Goal: Information Seeking & Learning: Learn about a topic

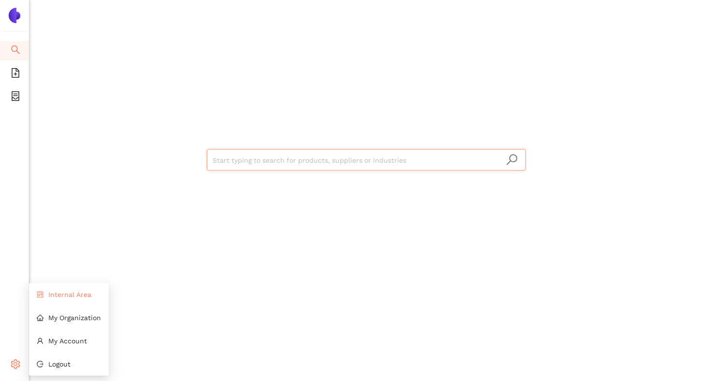
click at [51, 289] on li "Internal Area" at bounding box center [69, 294] width 80 height 19
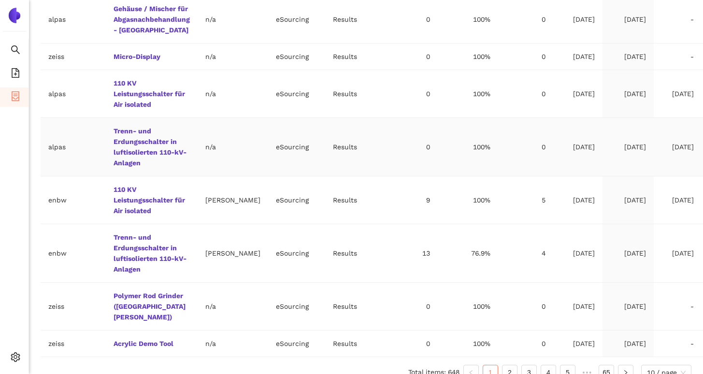
scroll to position [391, 0]
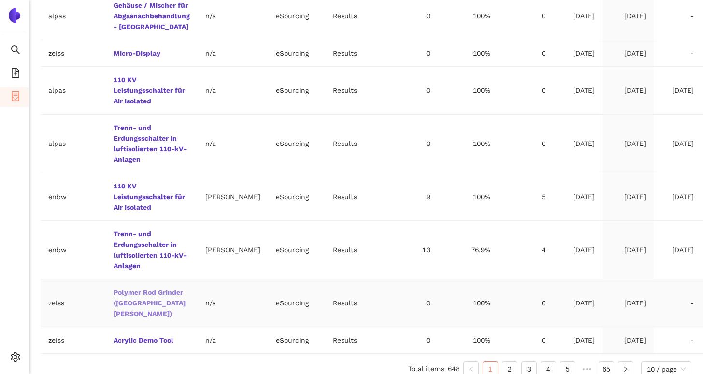
click at [0, 0] on link "Polymer Rod Grinder (Fort Knox)" at bounding box center [0, 0] width 0 height 0
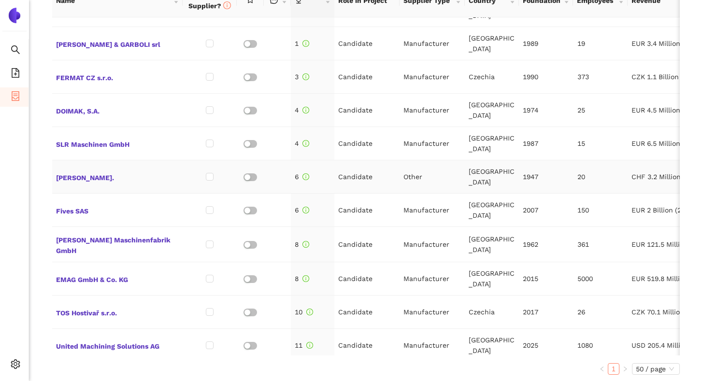
scroll to position [14, 0]
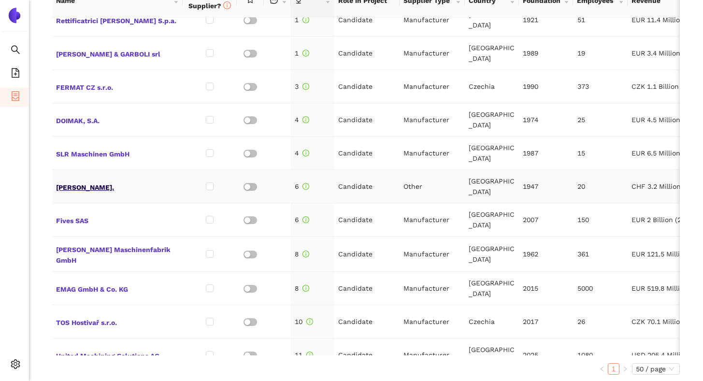
click at [96, 182] on span "TSCHUDIN AG." at bounding box center [117, 186] width 123 height 13
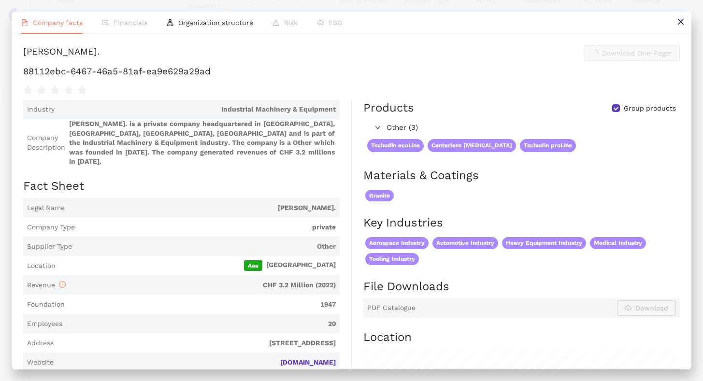
scroll to position [439, 0]
click at [125, 78] on h1 "88112ebc-6467-46a5-81af-ea9e629a29ad" at bounding box center [351, 71] width 656 height 13
click at [142, 78] on h1 "88112ebc-6467-46a5-81af-ea9e629a29ad" at bounding box center [351, 71] width 656 height 13
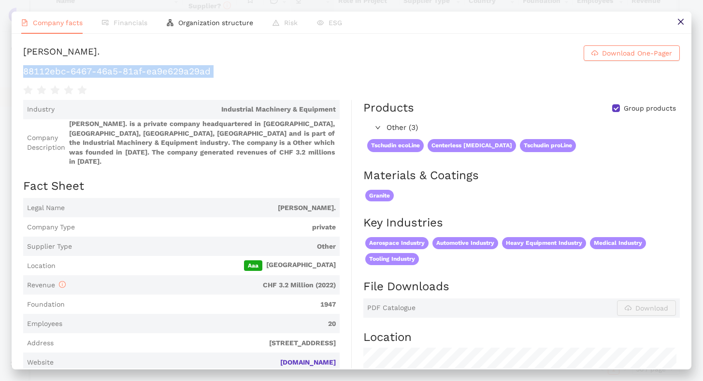
click at [142, 78] on h1 "88112ebc-6467-46a5-81af-ea9e629a29ad" at bounding box center [351, 71] width 656 height 13
copy div "88112ebc-6467-46a5-81af-ea9e629a29ad"
click at [684, 17] on button at bounding box center [680, 23] width 22 height 22
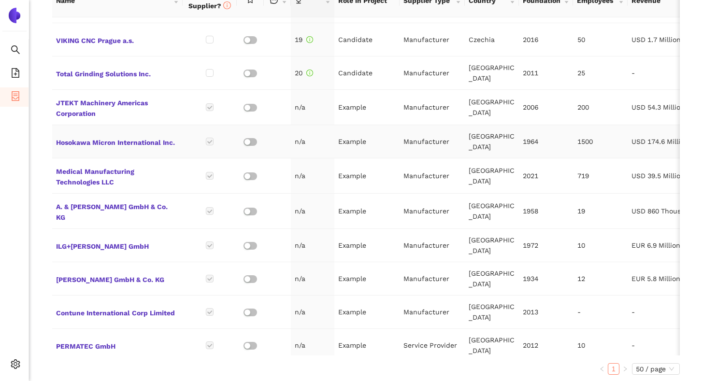
scroll to position [612, 0]
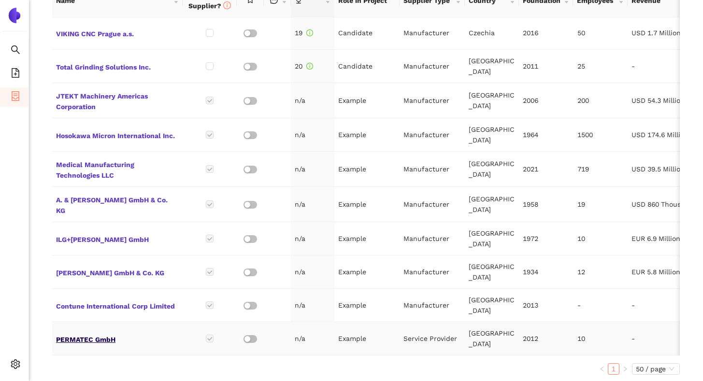
click at [103, 332] on span "PERMATEC GmbH" at bounding box center [117, 338] width 123 height 13
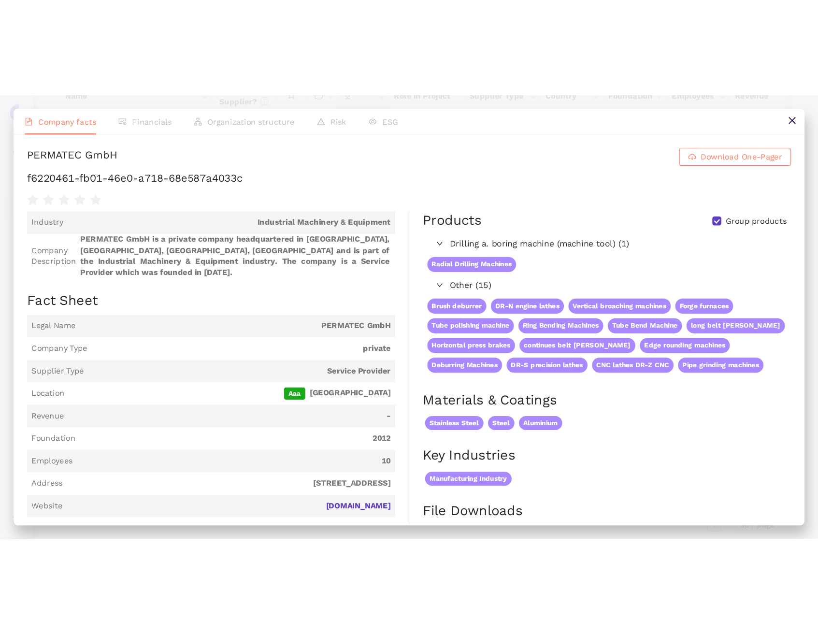
scroll to position [439, 0]
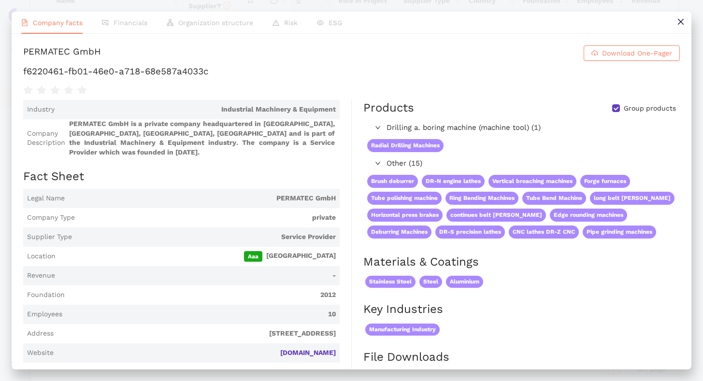
click at [181, 78] on h1 "f6220461-fb01-46e0-a718-68e587a4033c" at bounding box center [351, 71] width 656 height 13
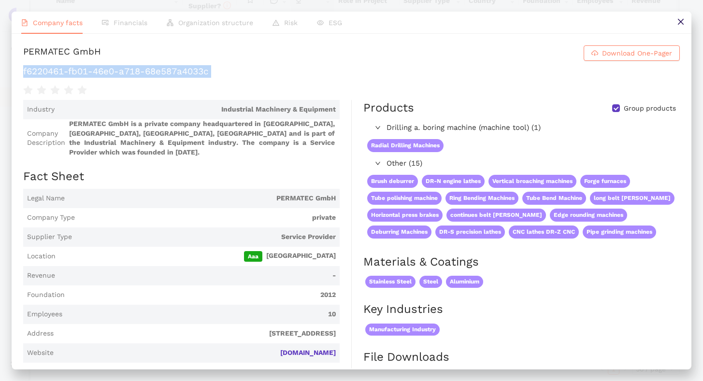
click at [181, 78] on h1 "f6220461-fb01-46e0-a718-68e587a4033c" at bounding box center [351, 71] width 656 height 13
copy div "f6220461-fb01-46e0-a718-68e587a4033c"
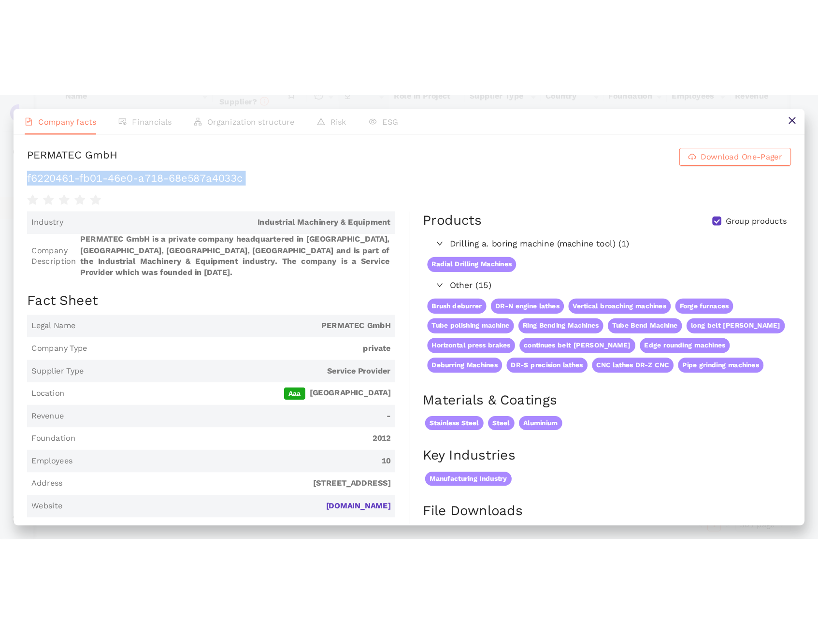
scroll to position [612, 0]
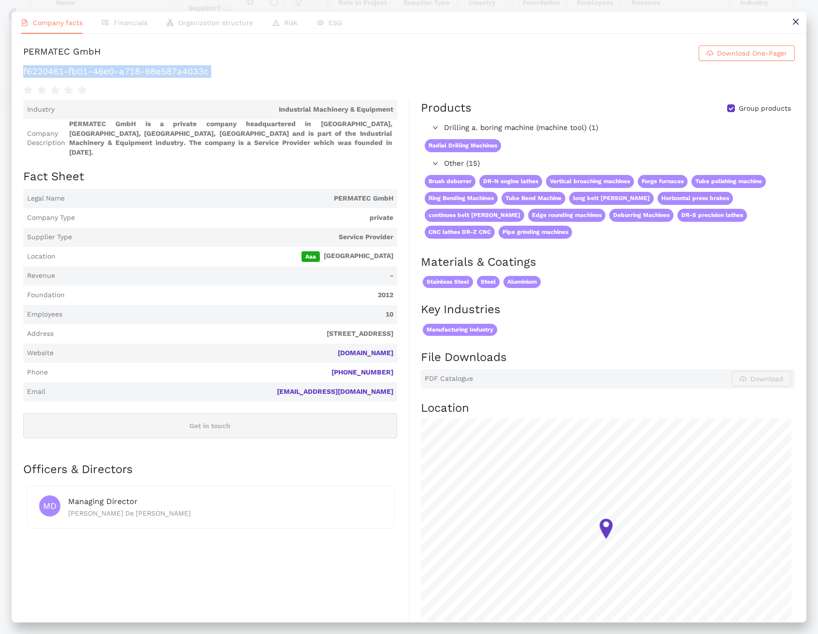
click at [206, 78] on h1 "f6220461-fb01-46e0-a718-68e587a4033c" at bounding box center [408, 71] width 771 height 13
click at [304, 78] on h1 "f6220461-fb01-46e0-a718-68e587a4033c" at bounding box center [408, 71] width 771 height 13
click at [101, 56] on div "PERMATEC GmbH" at bounding box center [62, 52] width 78 height 15
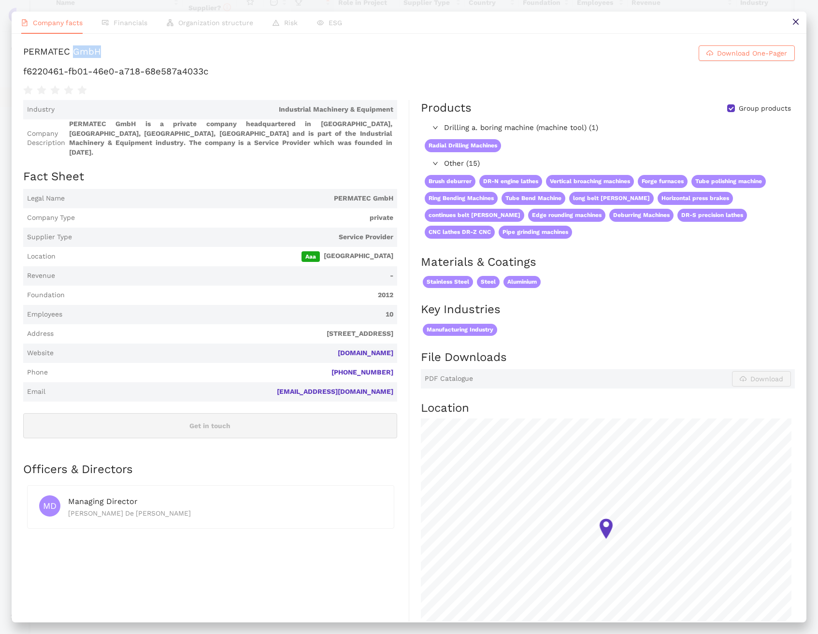
click at [101, 56] on div "PERMATEC GmbH" at bounding box center [62, 52] width 78 height 15
click at [702, 21] on icon "close" at bounding box center [796, 22] width 8 height 8
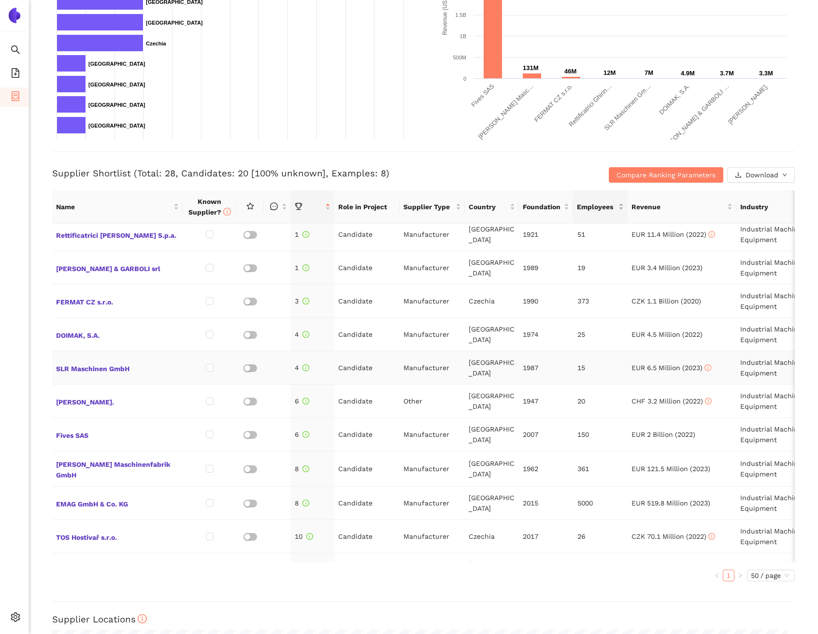
scroll to position [0, 0]
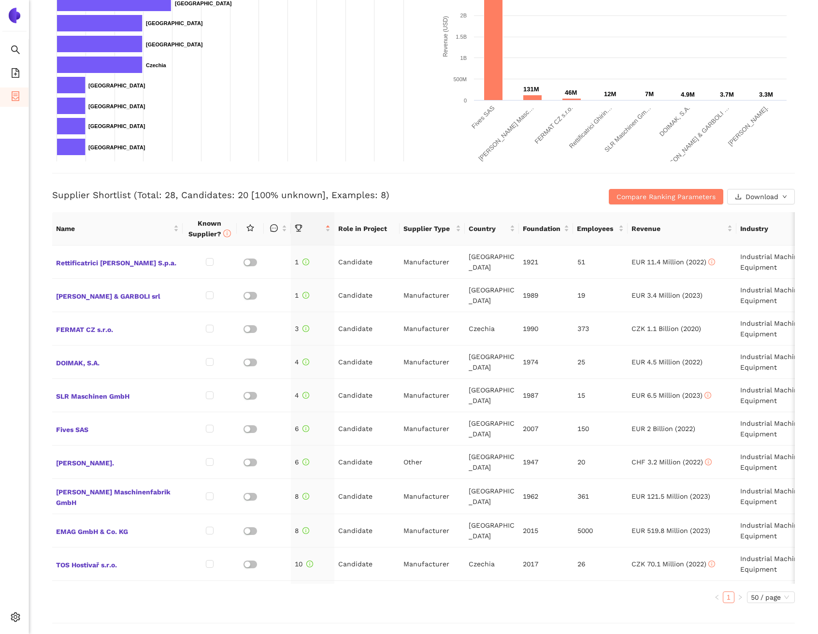
scroll to position [217, 0]
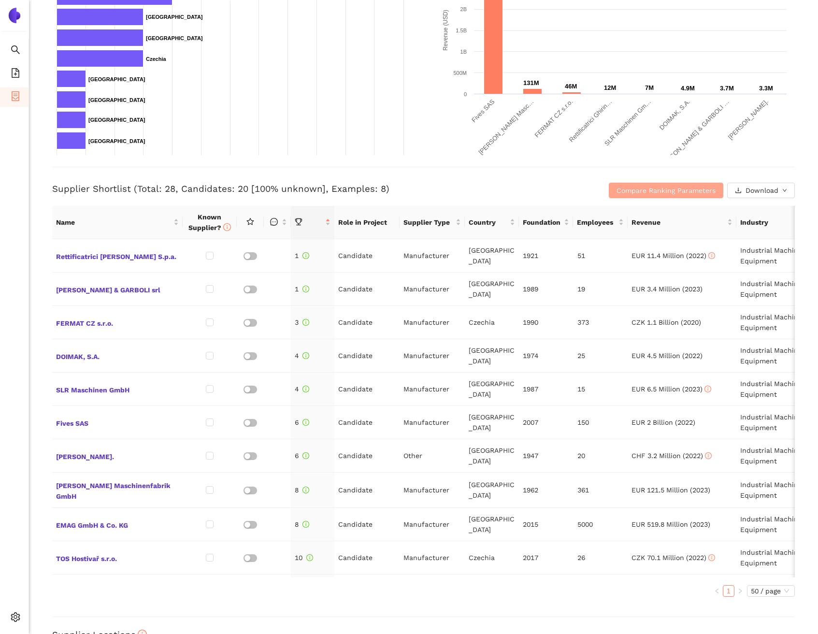
click at [624, 185] on span "Compare Ranking Parameters" at bounding box center [665, 190] width 99 height 11
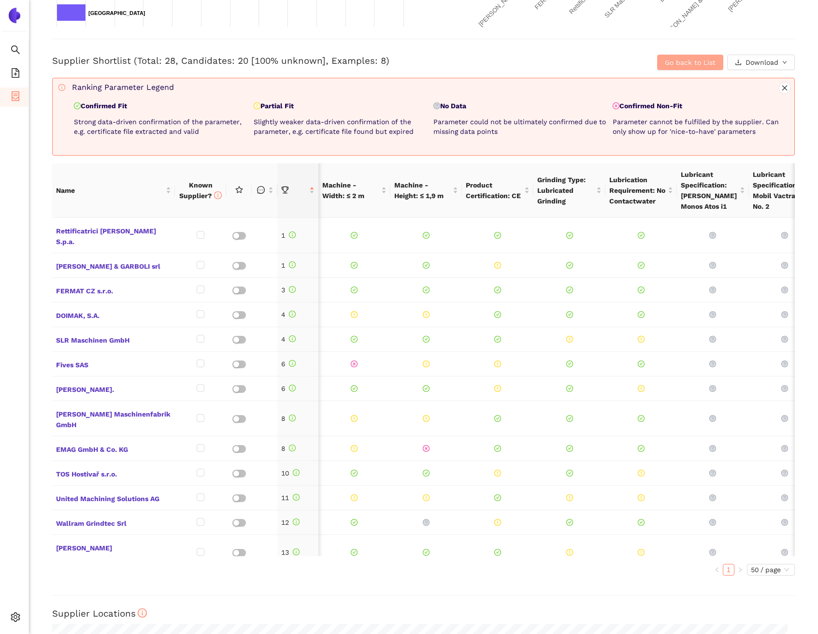
scroll to position [0, 0]
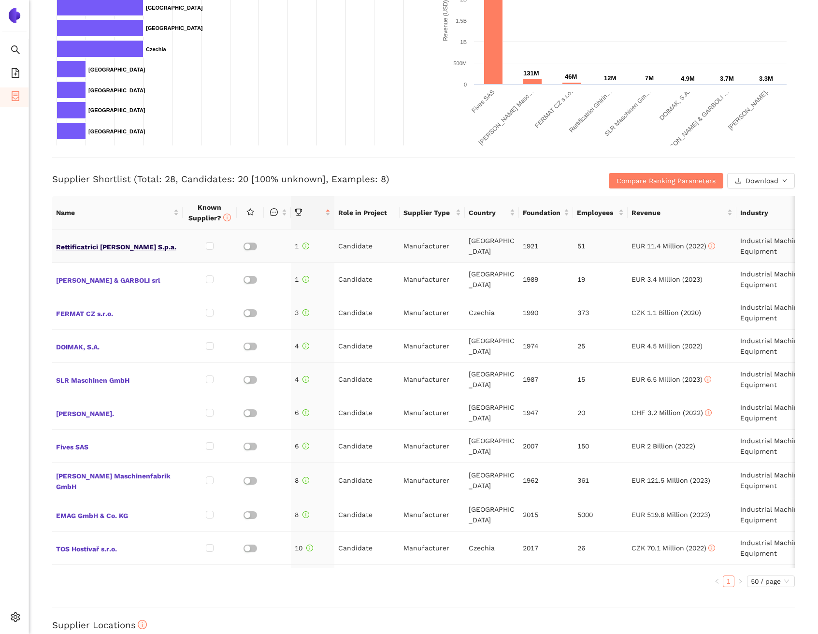
click at [128, 242] on span "Rettificatrici [PERSON_NAME] S.p.a." at bounding box center [117, 246] width 123 height 13
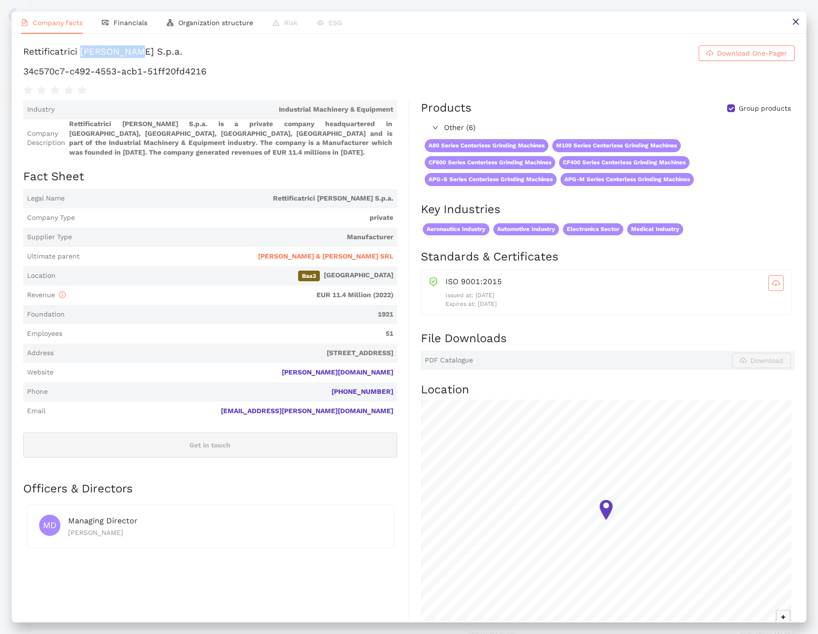
drag, startPoint x: 123, startPoint y: 55, endPoint x: 199, endPoint y: 61, distance: 76.6
click at [183, 60] on div "Rettificatrici [PERSON_NAME] S.p.a." at bounding box center [102, 52] width 159 height 15
click at [796, 20] on icon "close" at bounding box center [796, 22] width 8 height 8
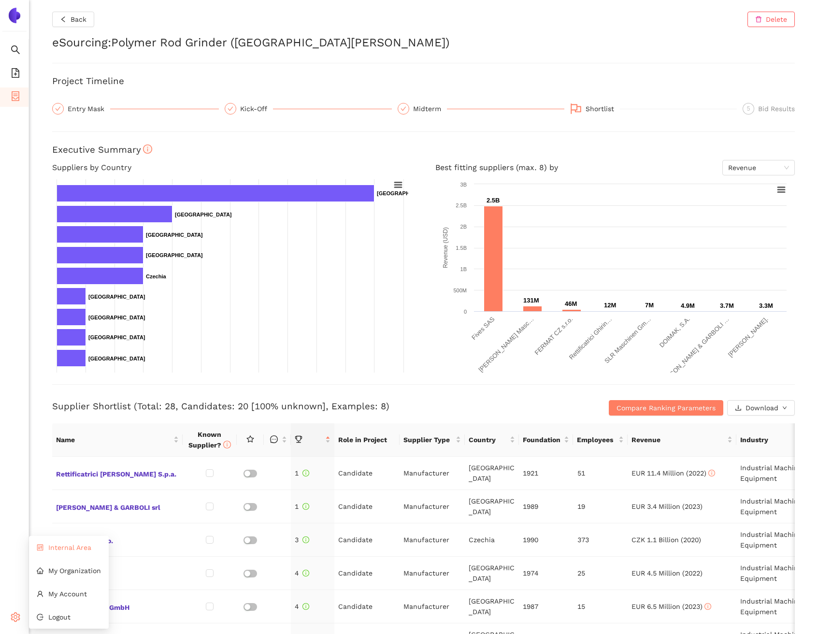
click at [51, 539] on li "Internal Area" at bounding box center [69, 547] width 80 height 19
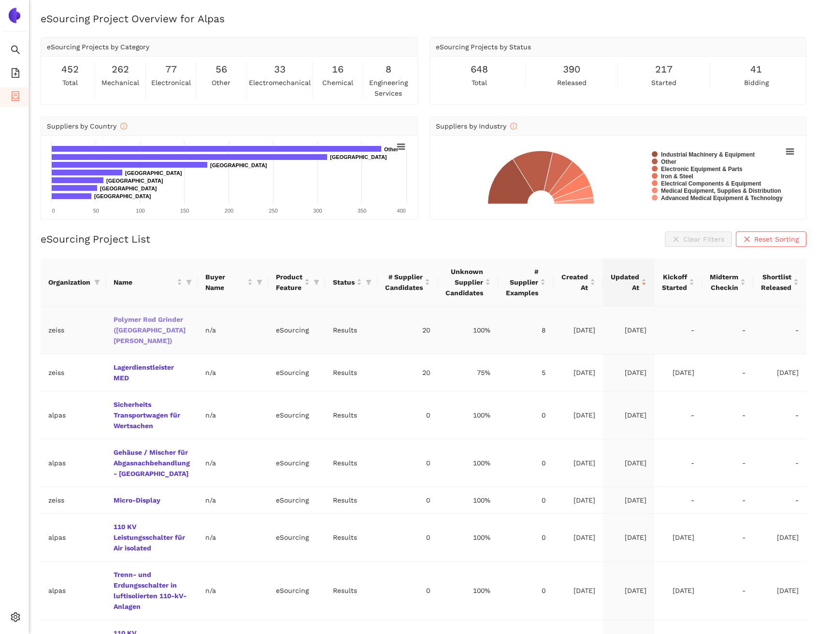
click at [0, 0] on link "Polymer Rod [MEDICAL_DATA] ([GEOGRAPHIC_DATA][PERSON_NAME])" at bounding box center [0, 0] width 0 height 0
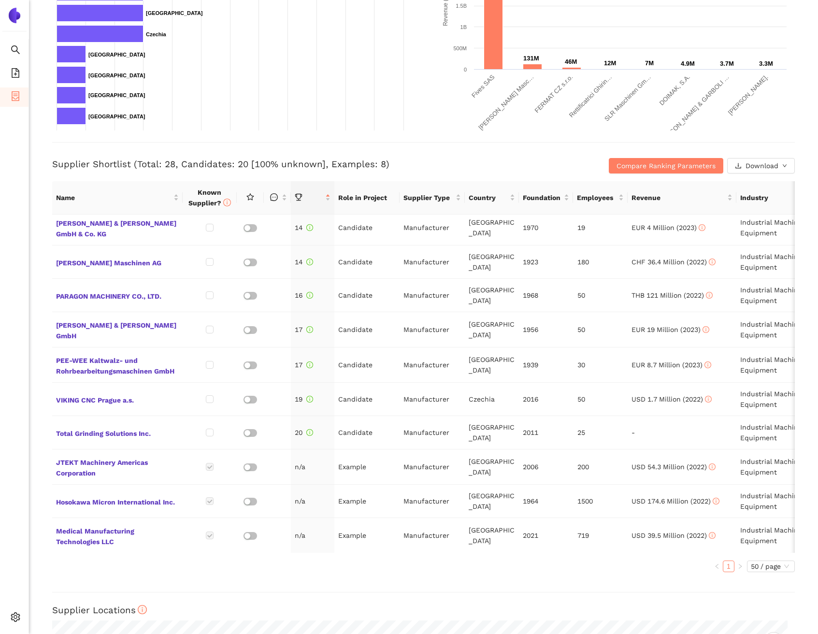
scroll to position [612, 0]
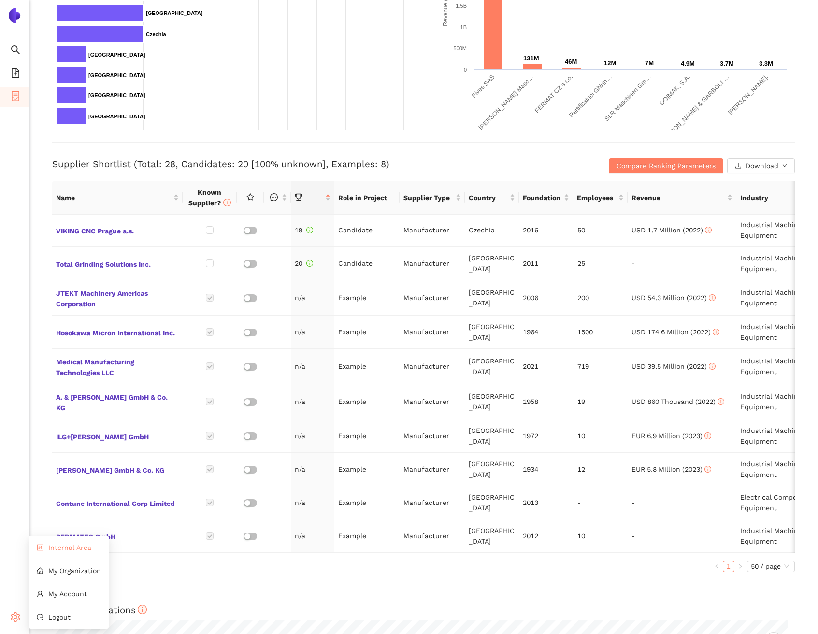
click at [80, 553] on li "Internal Area" at bounding box center [69, 547] width 80 height 19
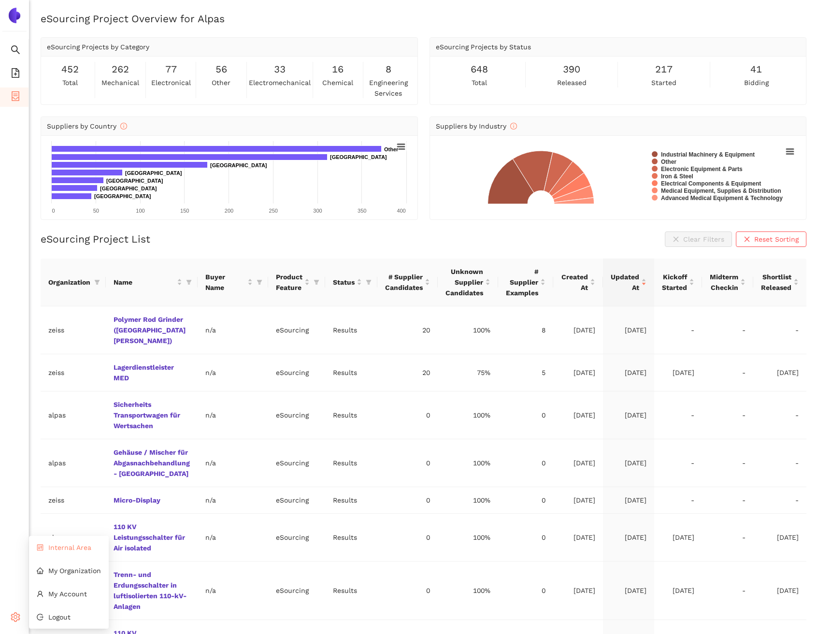
click at [63, 547] on span "Internal Area" at bounding box center [69, 547] width 43 height 8
